Goal: Entertainment & Leisure: Consume media (video, audio)

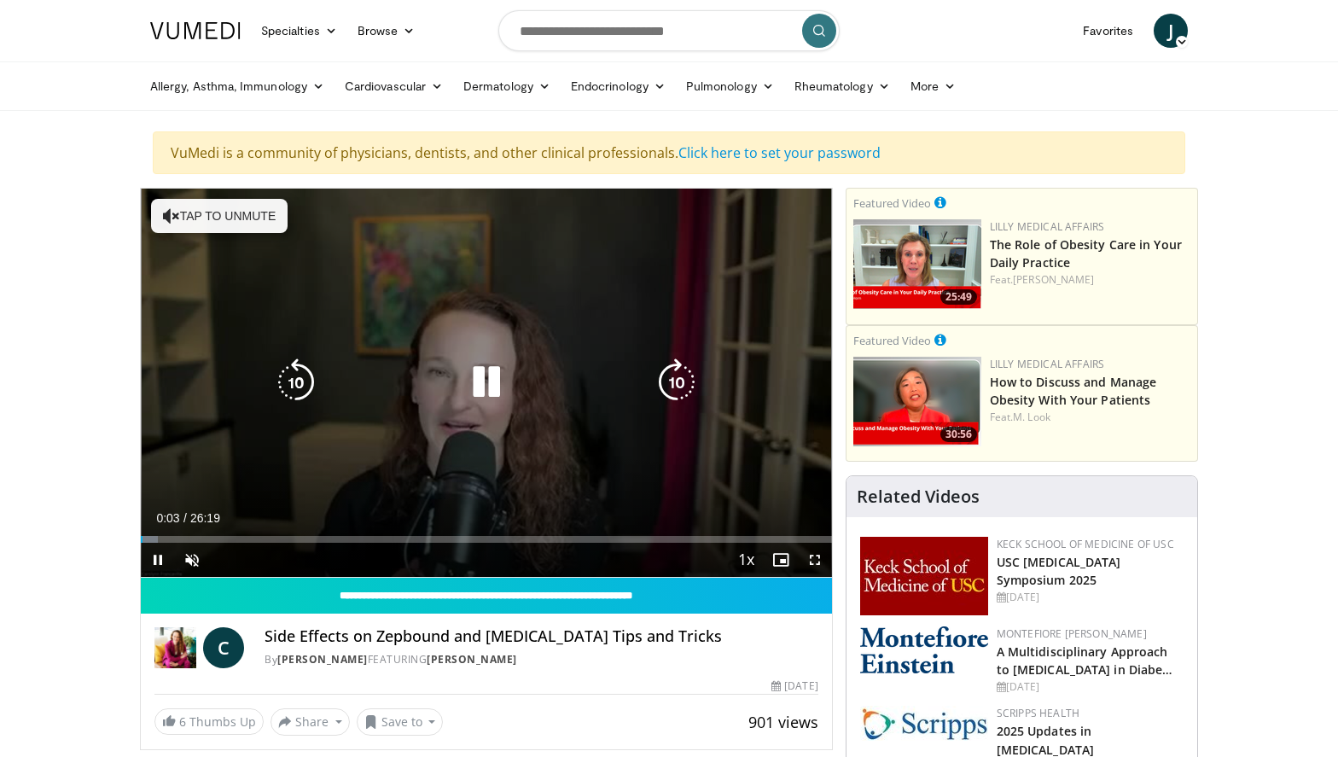
click at [232, 212] on button "Tap to unmute" at bounding box center [219, 216] width 137 height 34
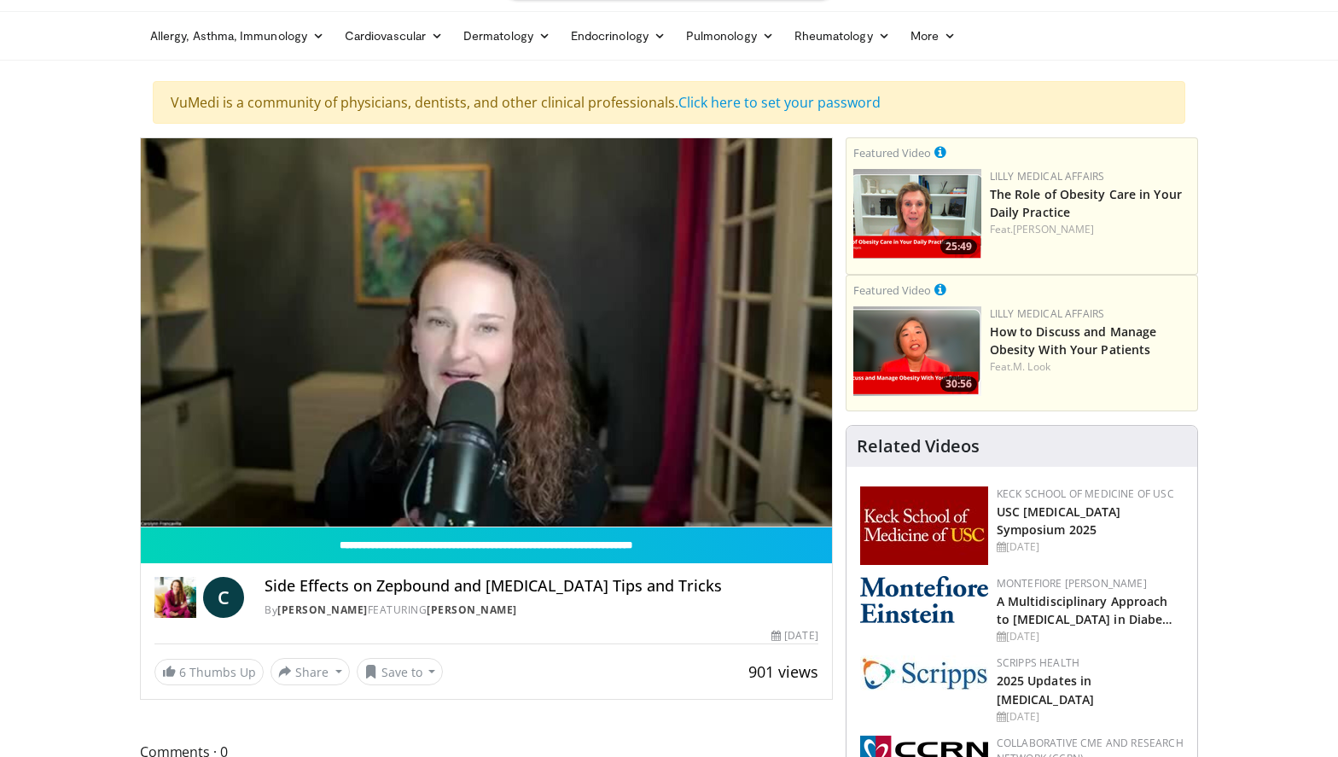
scroll to position [22, 0]
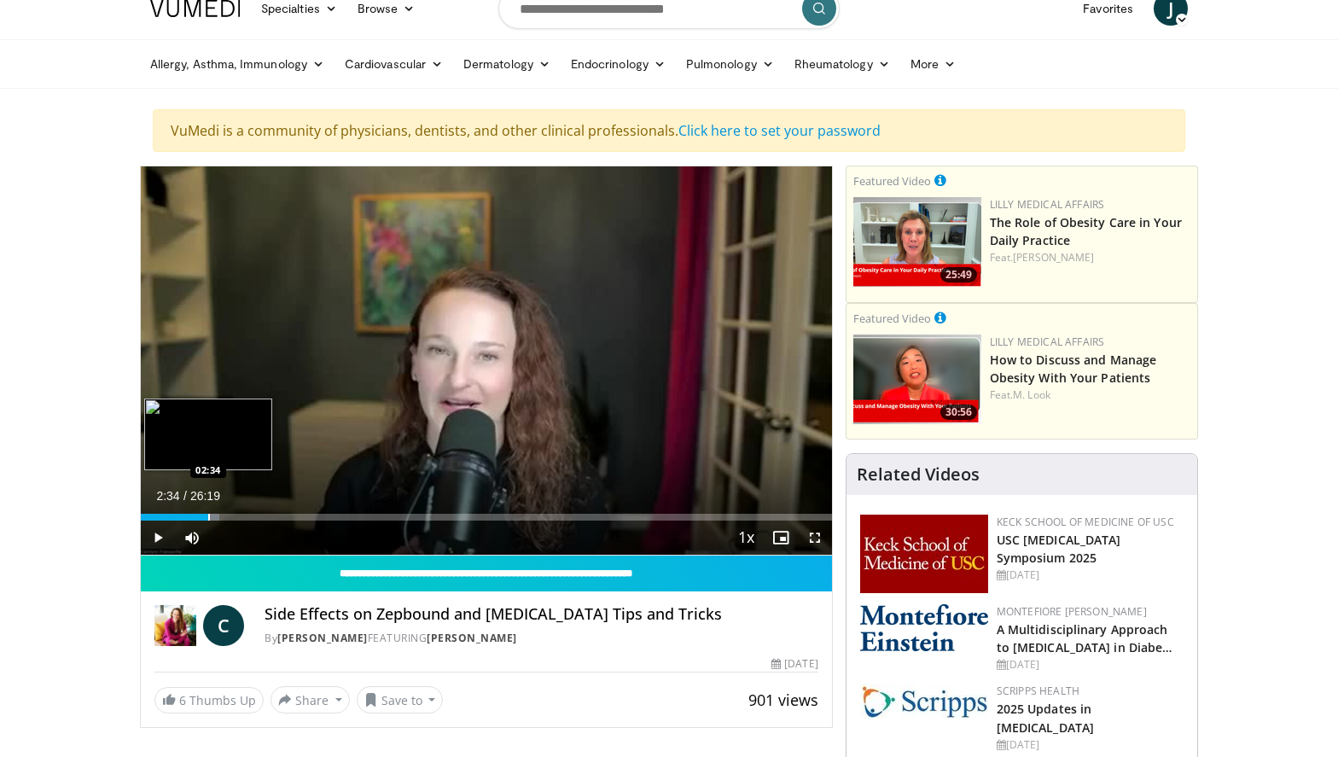
drag, startPoint x: 191, startPoint y: 514, endPoint x: 208, endPoint y: 515, distance: 17.1
click at [208, 515] on div "Progress Bar" at bounding box center [209, 517] width 2 height 7
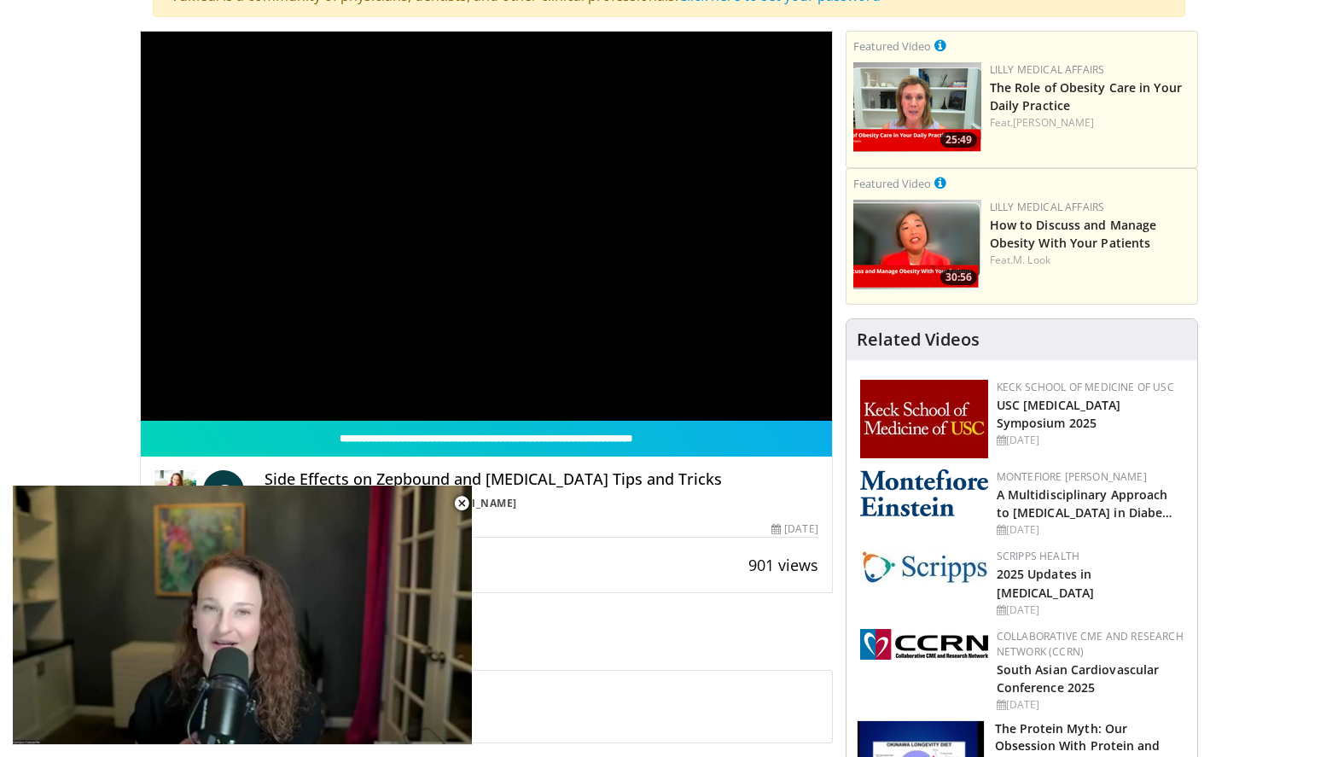
scroll to position [897, 0]
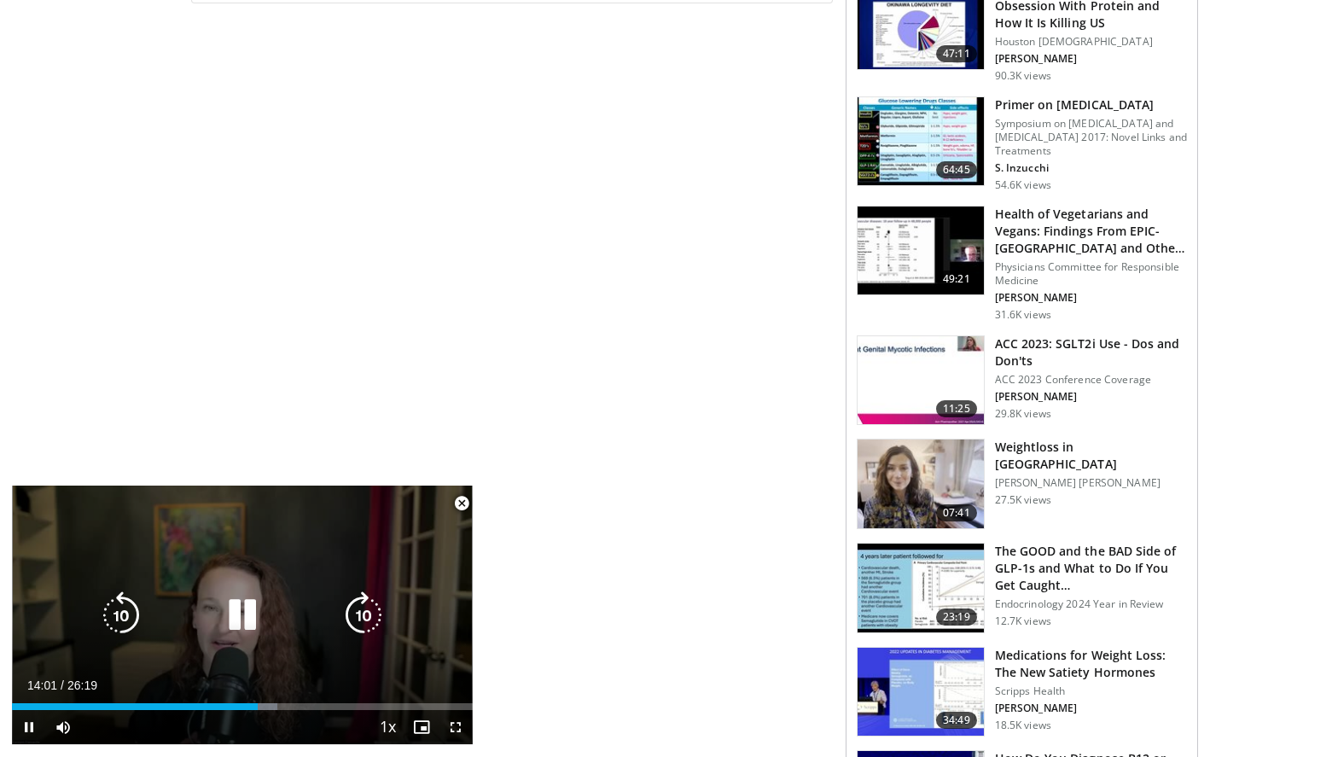
click at [233, 615] on icon "Video Player" at bounding box center [242, 615] width 48 height 48
click at [239, 612] on icon "Video Player" at bounding box center [242, 615] width 48 height 48
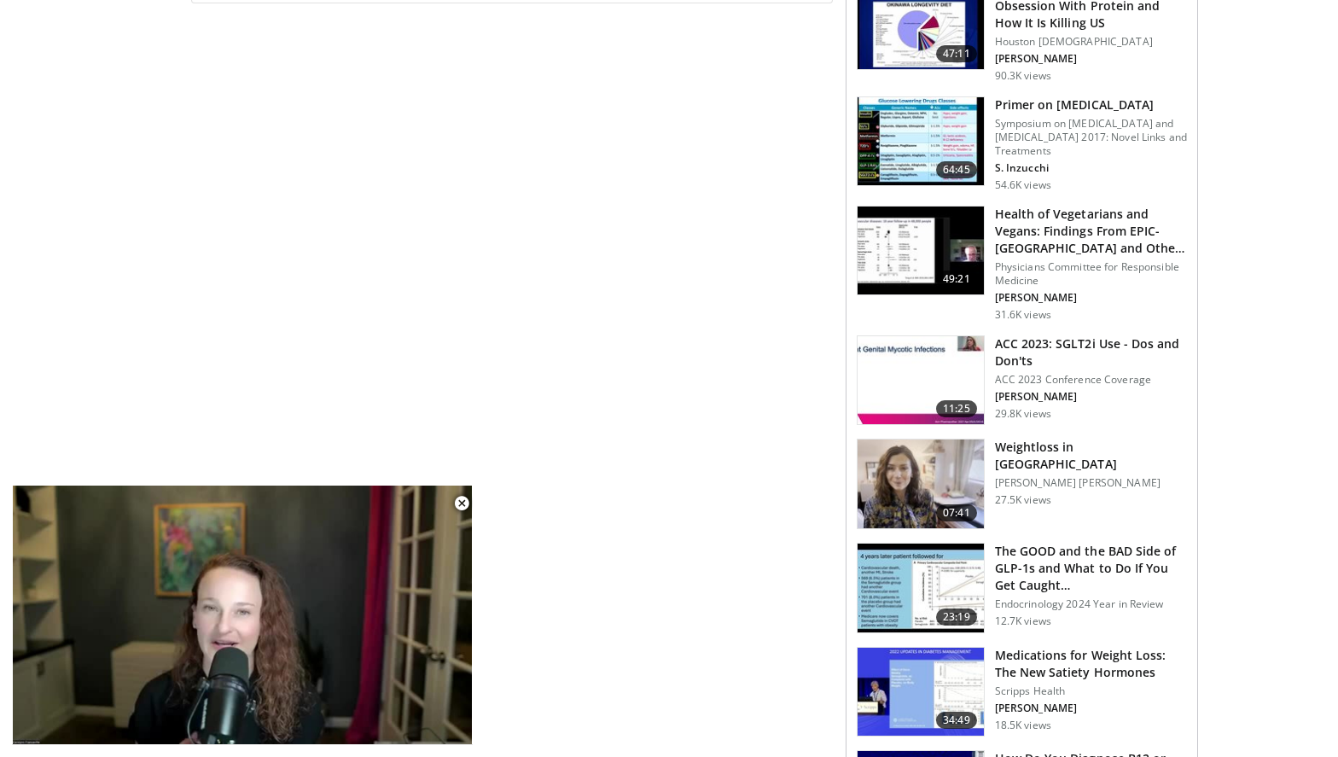
drag, startPoint x: 296, startPoint y: 499, endPoint x: 649, endPoint y: 136, distance: 506.3
click at [649, 136] on div "**********" at bounding box center [493, 744] width 706 height 2907
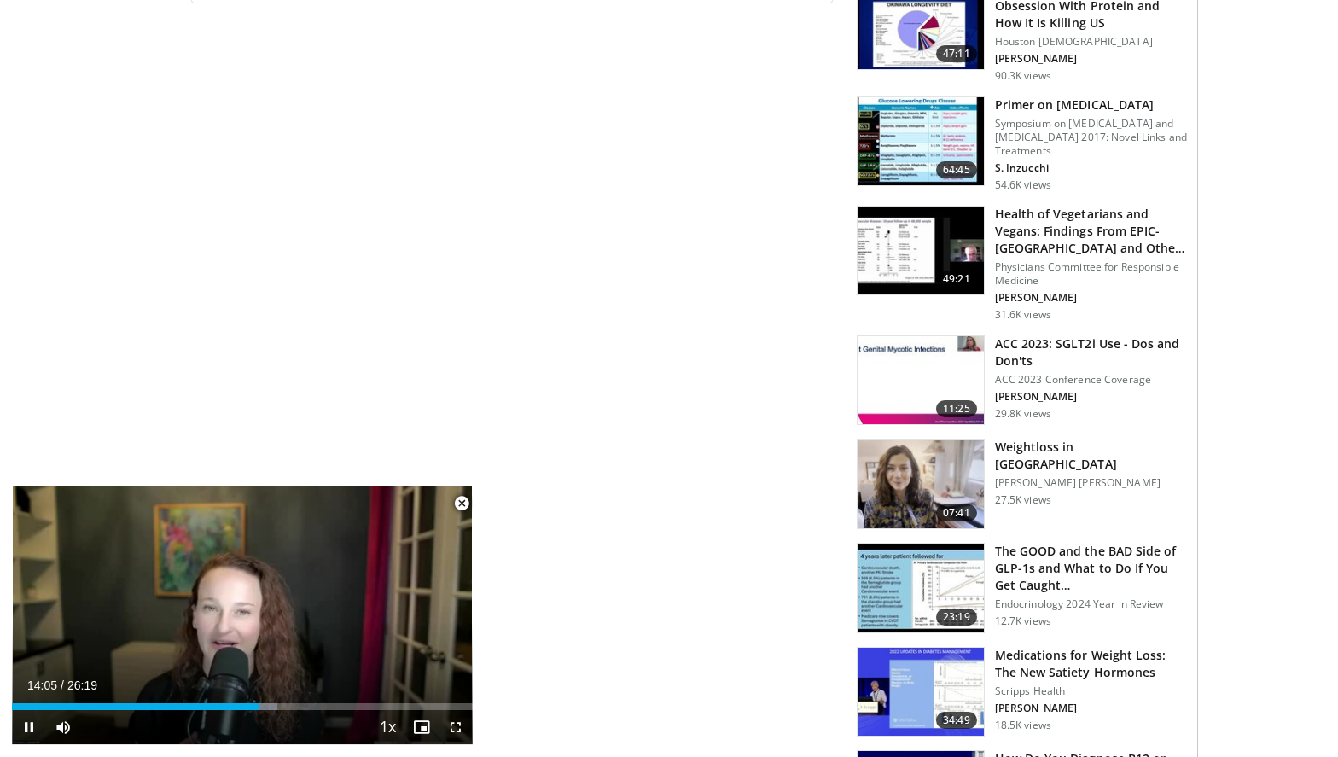
click at [462, 502] on span "Video Player" at bounding box center [462, 503] width 34 height 34
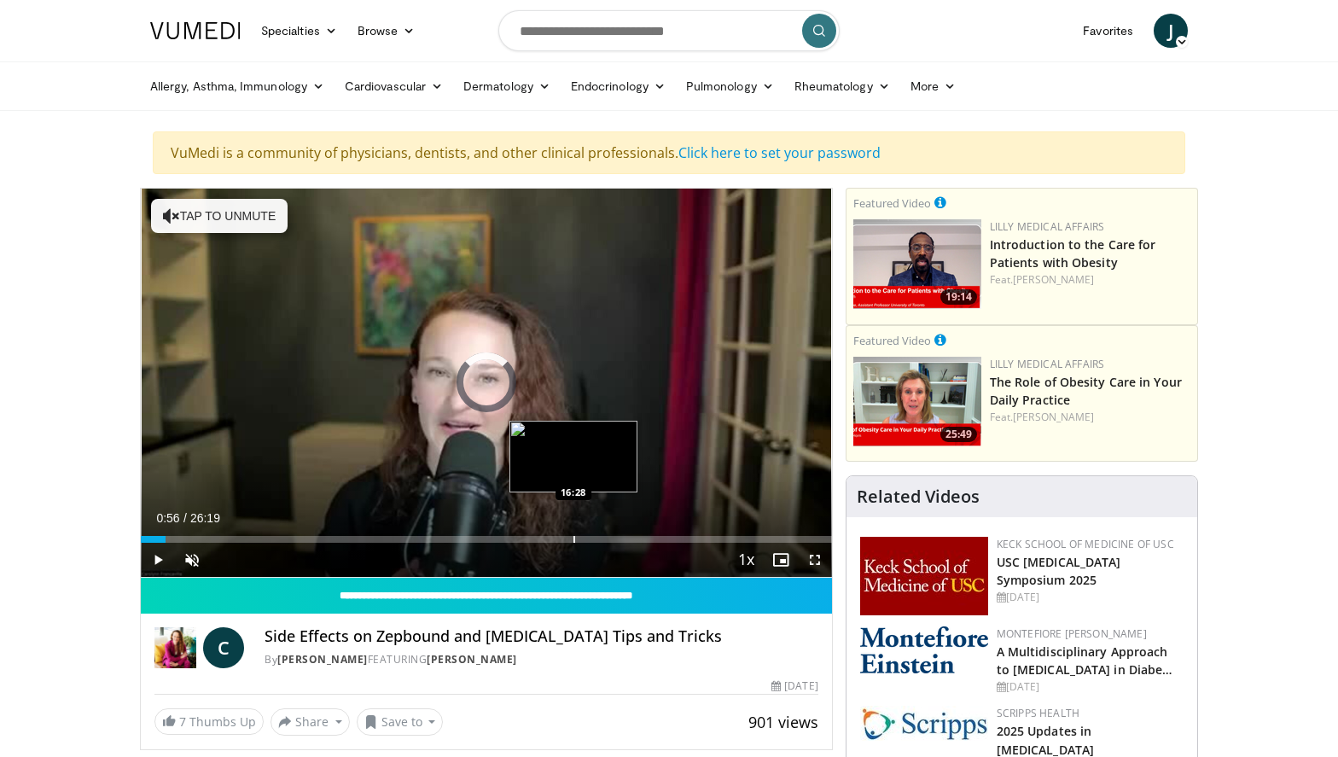
drag, startPoint x: 165, startPoint y: 538, endPoint x: 572, endPoint y: 533, distance: 407.1
click at [572, 533] on div "Loaded : 0.00% 16:28 16:28" at bounding box center [486, 534] width 691 height 16
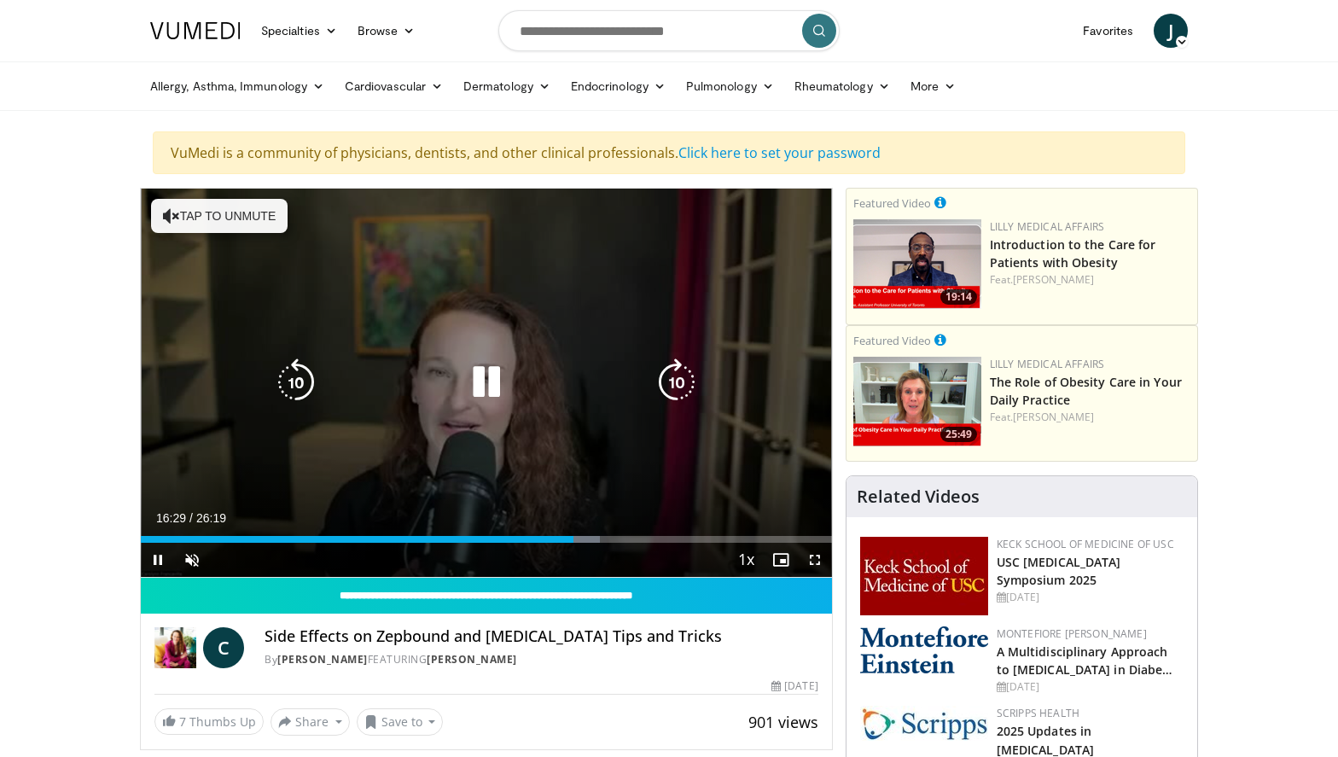
click at [491, 370] on icon "Video Player" at bounding box center [486, 382] width 48 height 48
click at [234, 229] on button "Tap to unmute" at bounding box center [219, 216] width 137 height 34
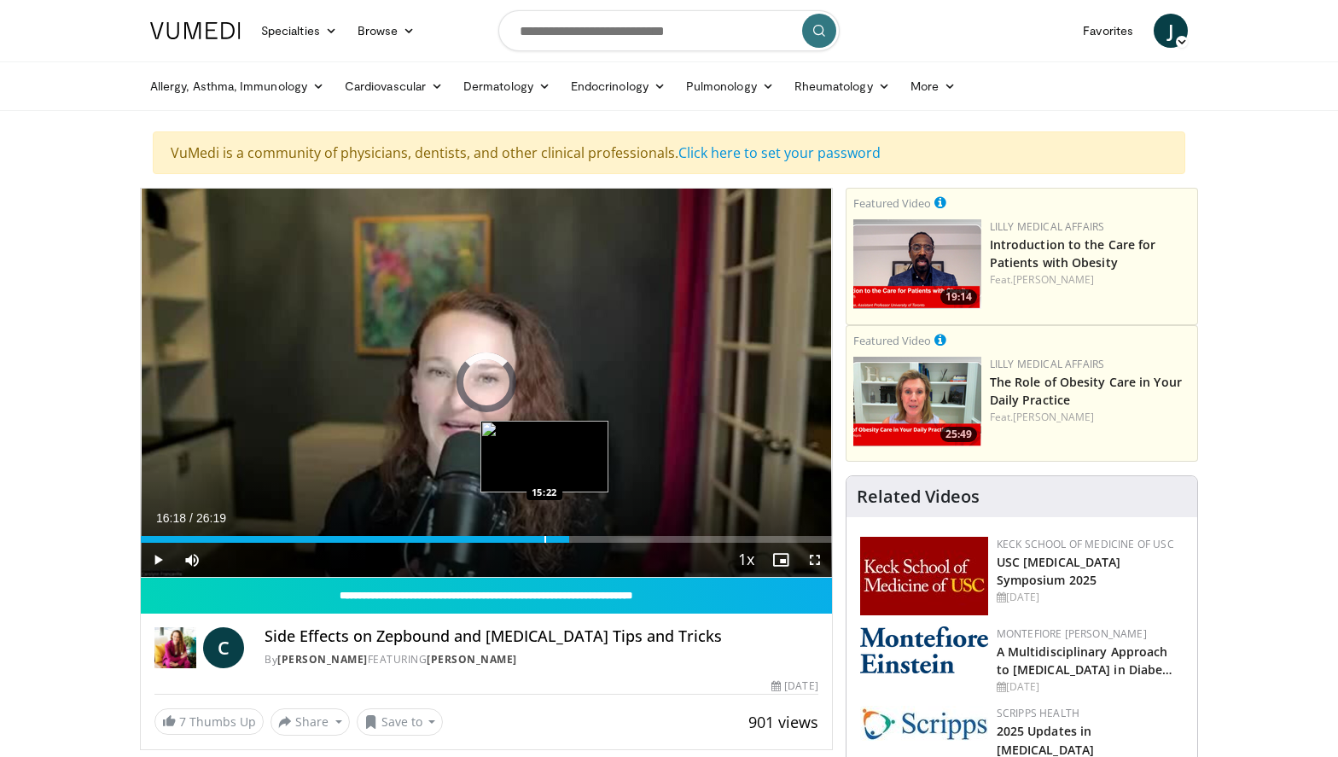
drag, startPoint x: 568, startPoint y: 540, endPoint x: 544, endPoint y: 540, distance: 24.7
click at [544, 540] on div "Progress Bar" at bounding box center [545, 539] width 2 height 7
drag, startPoint x: 538, startPoint y: 535, endPoint x: 504, endPoint y: 536, distance: 33.3
click at [505, 536] on div "Progress Bar" at bounding box center [506, 539] width 2 height 7
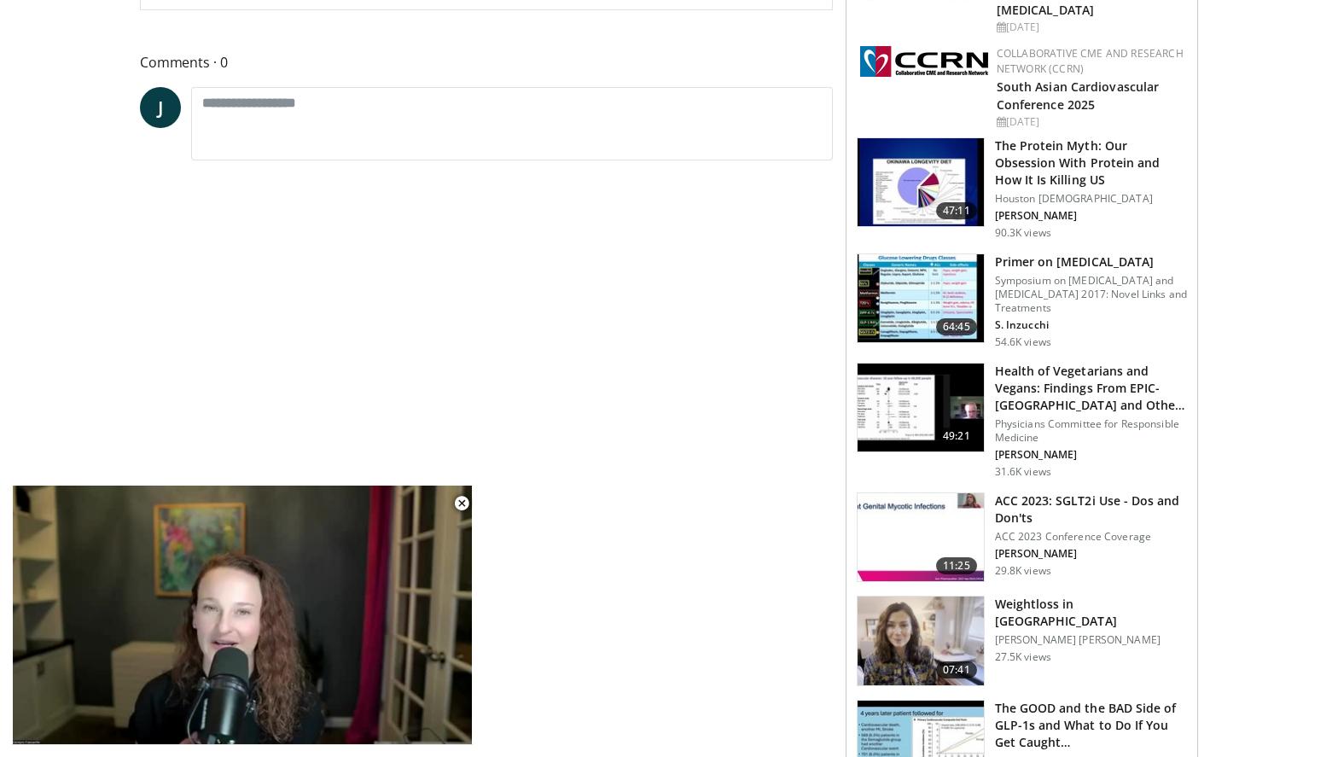
scroll to position [1480, 0]
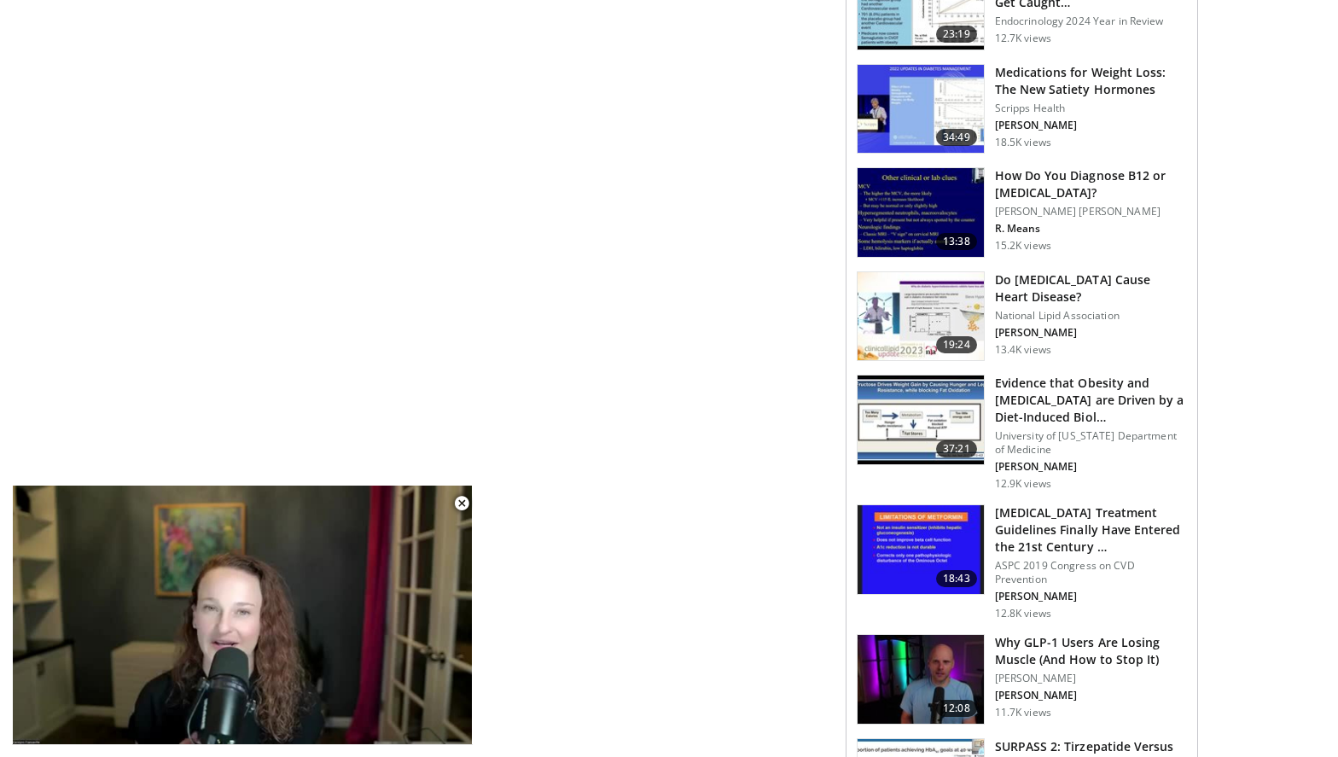
drag, startPoint x: 289, startPoint y: 571, endPoint x: 509, endPoint y: 178, distance: 450.0
click at [510, 176] on div "**********" at bounding box center [493, 161] width 706 height 2907
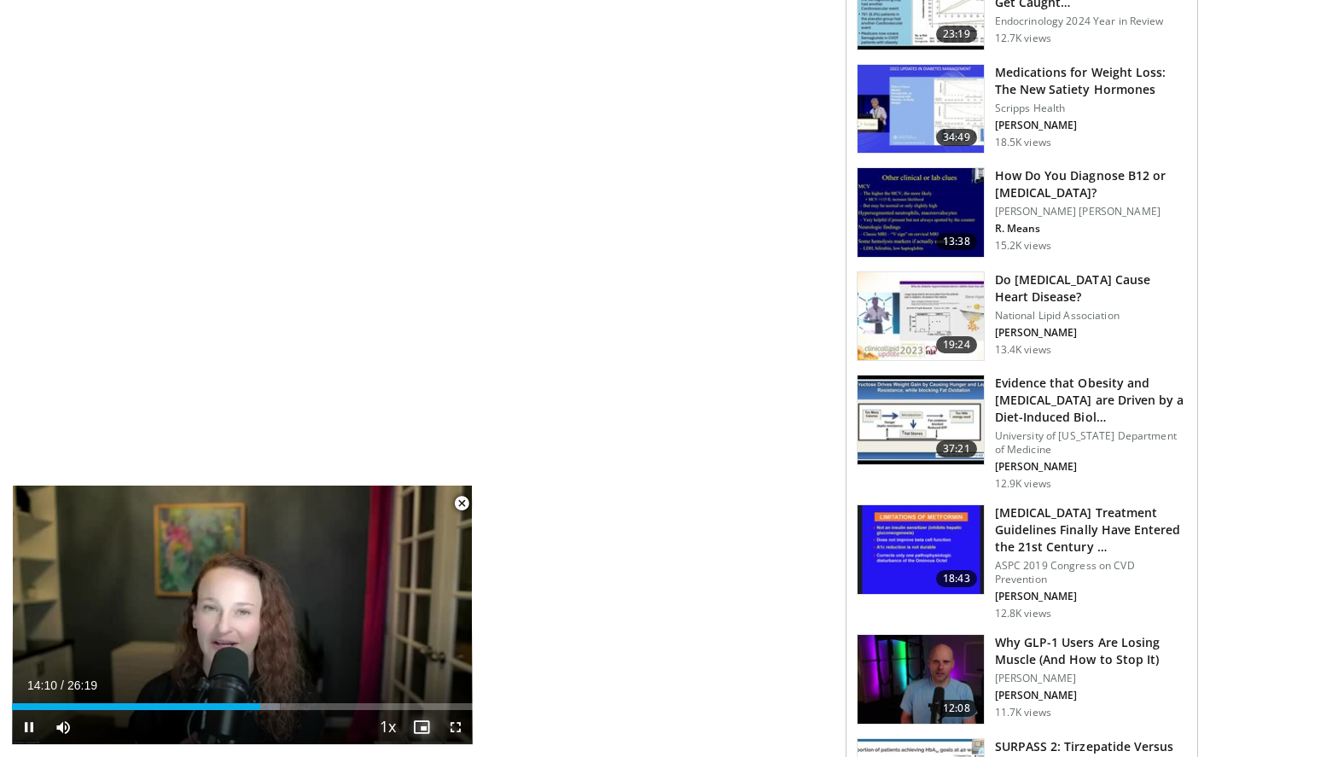
click at [423, 728] on span "Video Player" at bounding box center [421, 727] width 34 height 34
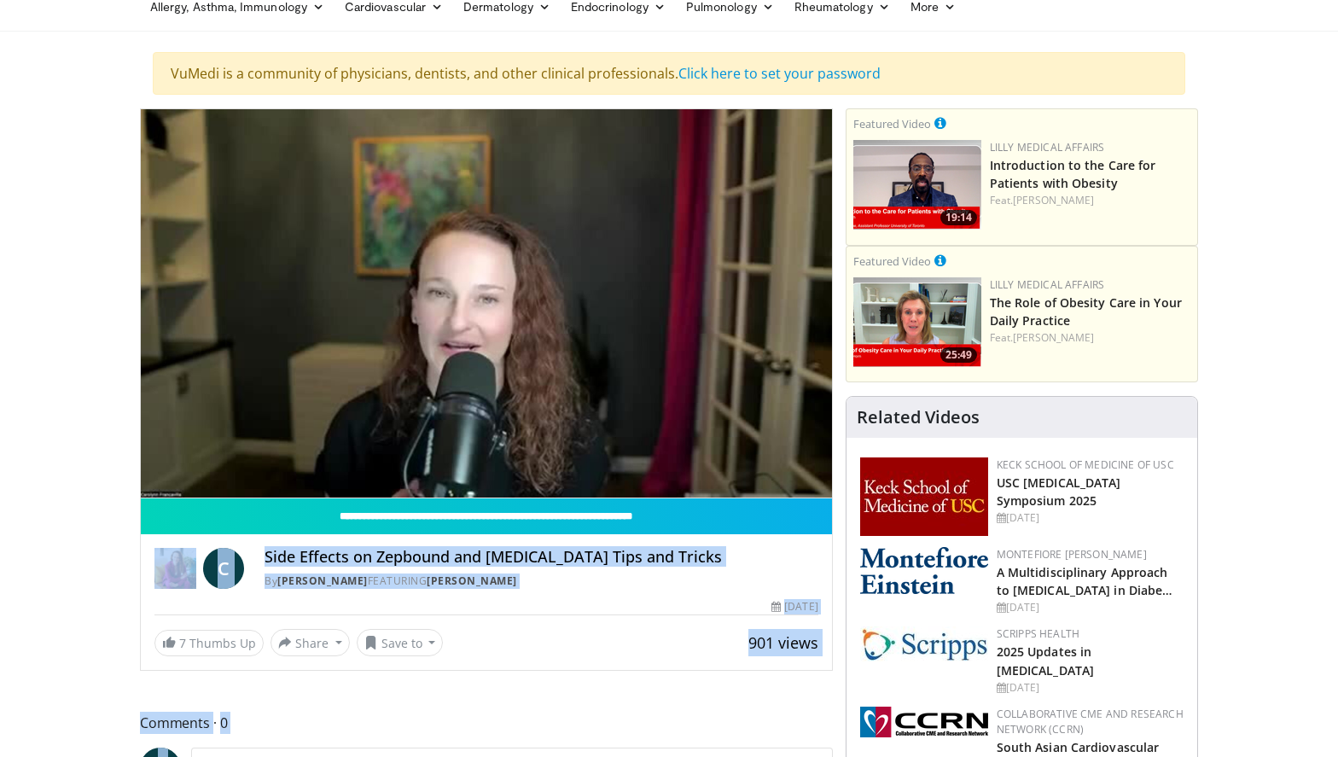
scroll to position [0, 0]
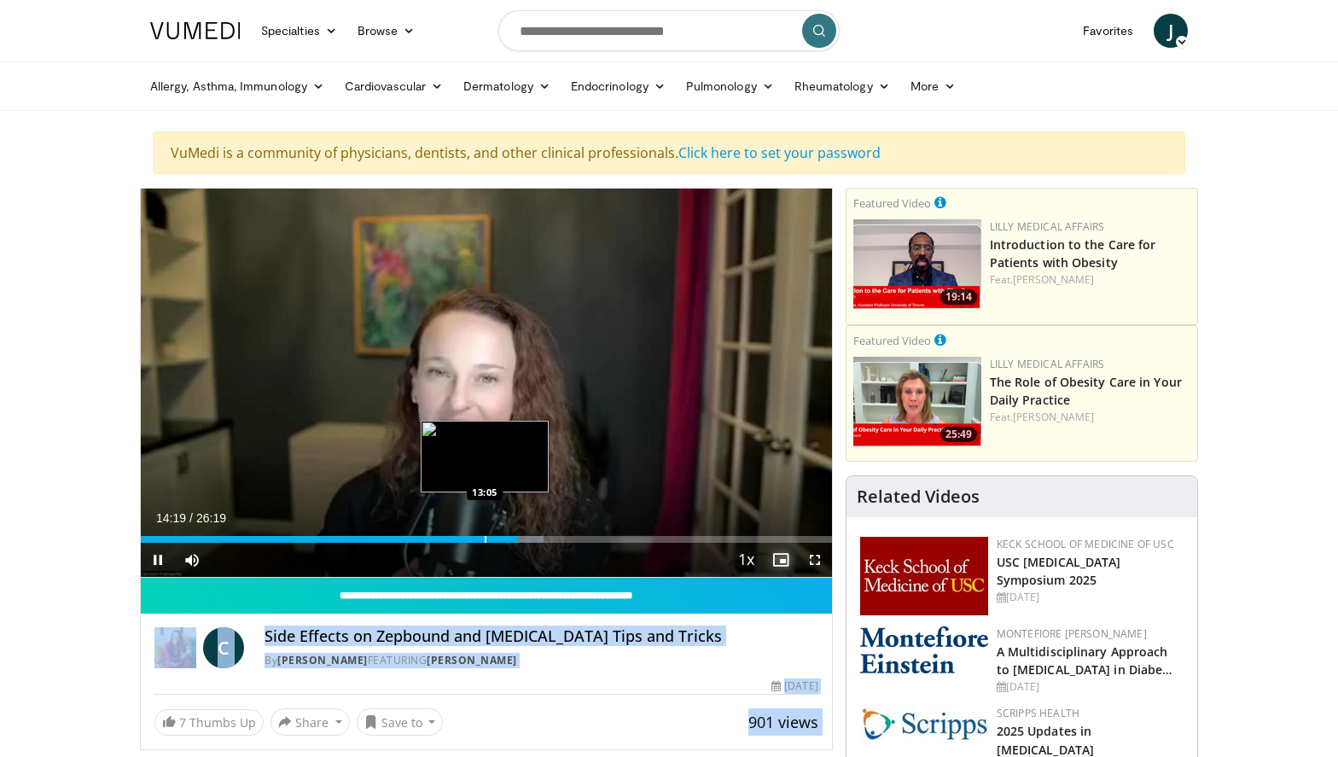
click at [486, 536] on div "Progress Bar" at bounding box center [486, 539] width 2 height 7
click at [507, 538] on div "Progress Bar" at bounding box center [508, 539] width 2 height 7
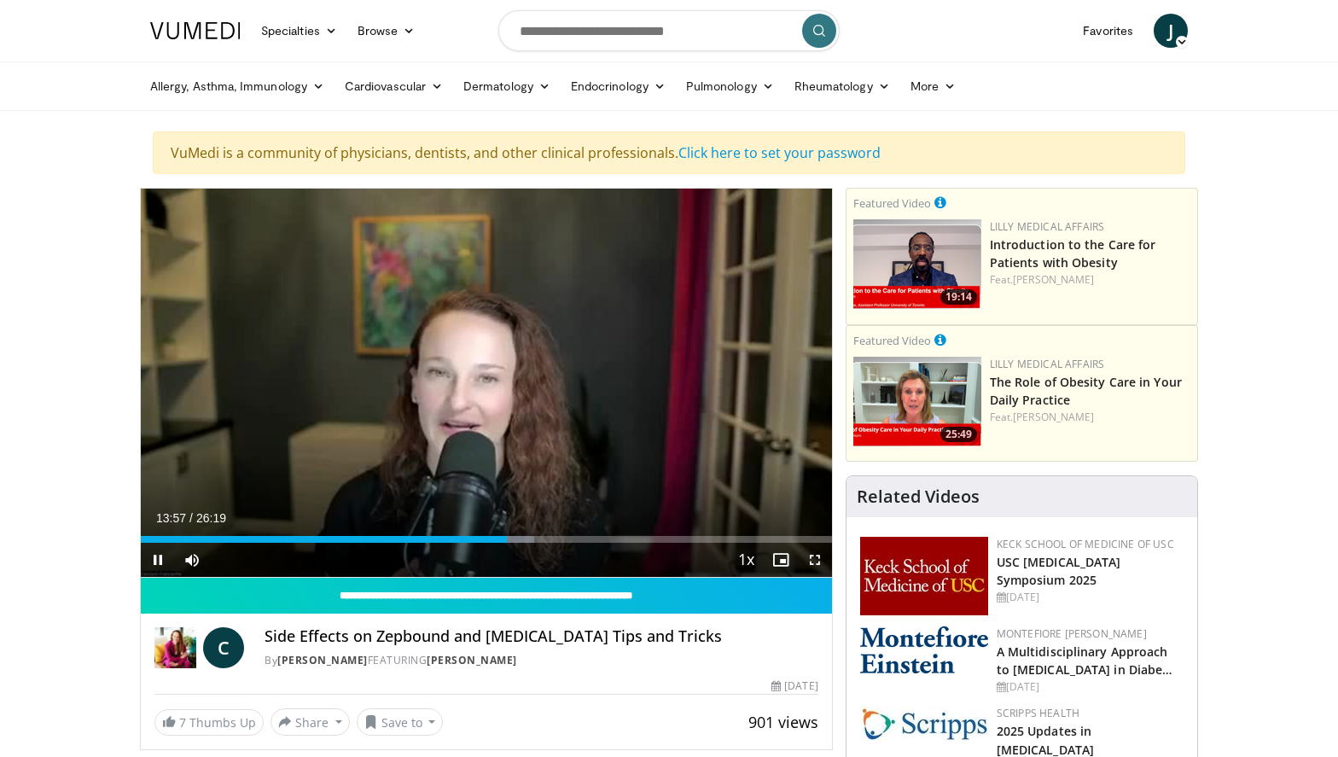
click at [536, 544] on div "Current Time 13:57 / Duration 26:19 Pause Skip Backward Skip Forward Mute Loade…" at bounding box center [486, 560] width 691 height 34
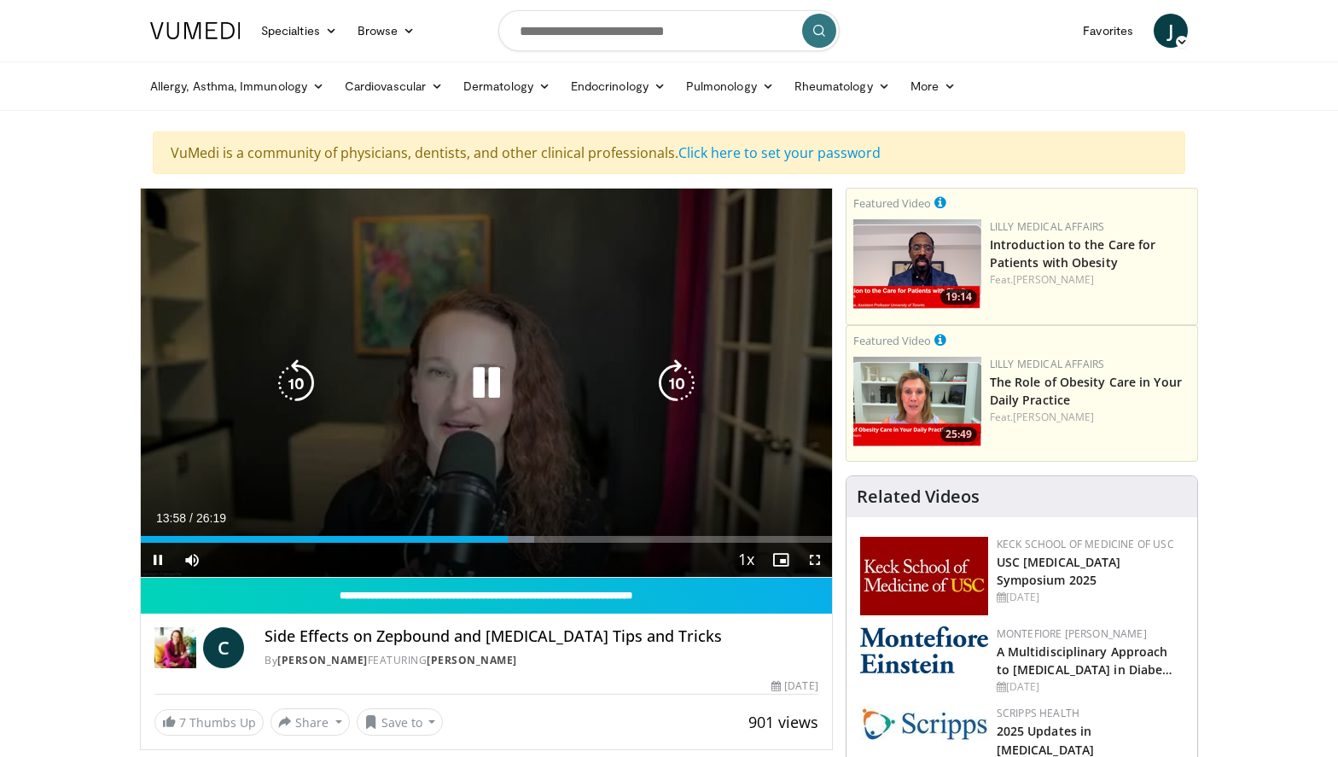
click at [478, 368] on icon "Video Player" at bounding box center [486, 383] width 48 height 48
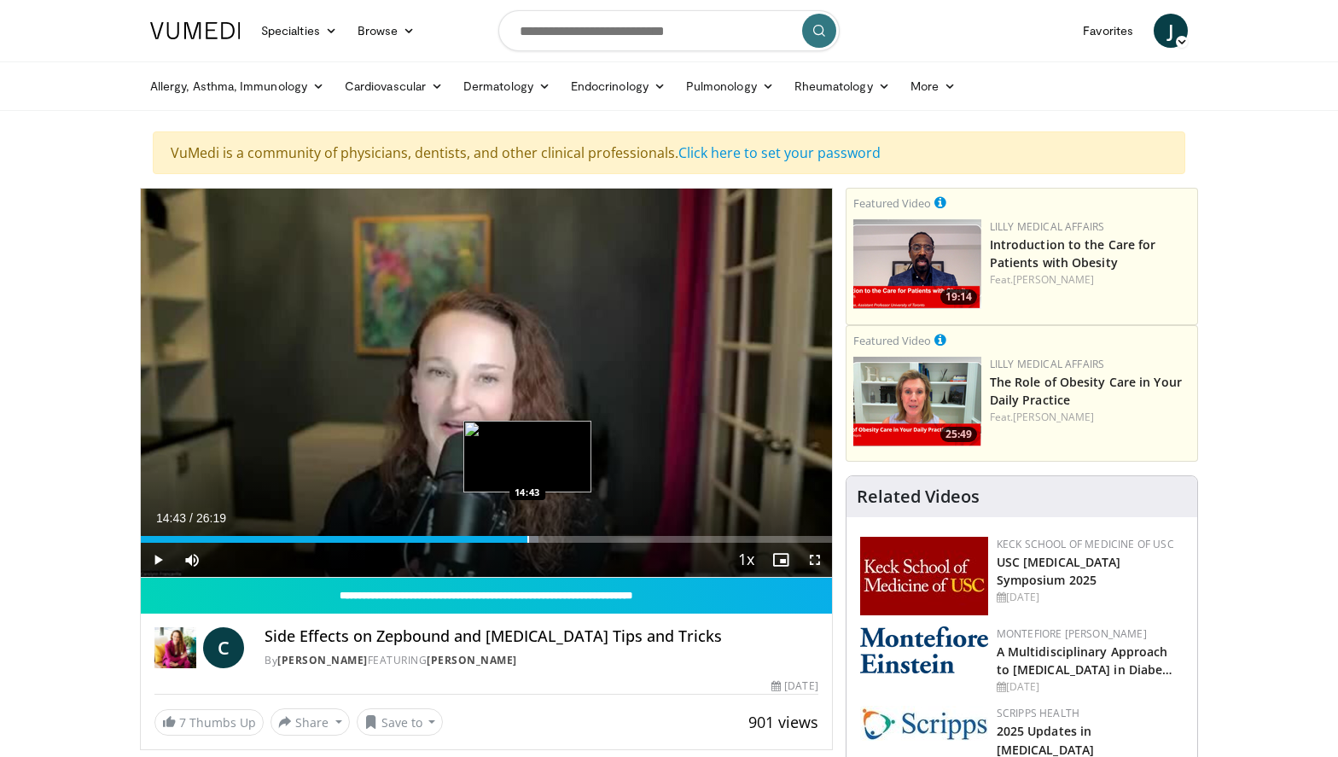
click at [527, 539] on div "Loaded : 57.53% 14:43 14:43" at bounding box center [486, 539] width 691 height 7
click at [550, 543] on div "Current Time 14:43 / Duration 26:19 Pause Skip Backward Skip Forward Mute Loade…" at bounding box center [486, 560] width 691 height 34
click at [551, 540] on div "Progress Bar" at bounding box center [552, 539] width 2 height 7
click at [589, 539] on div "Progress Bar" at bounding box center [590, 539] width 2 height 7
